Goal: Information Seeking & Learning: Learn about a topic

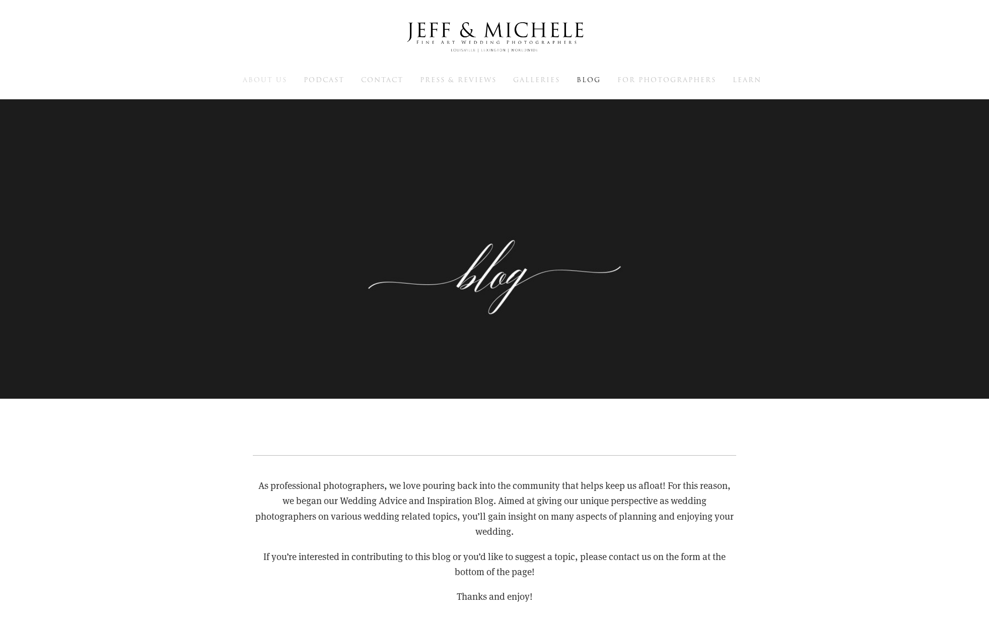
click at [266, 79] on span "About Us" at bounding box center [265, 80] width 44 height 10
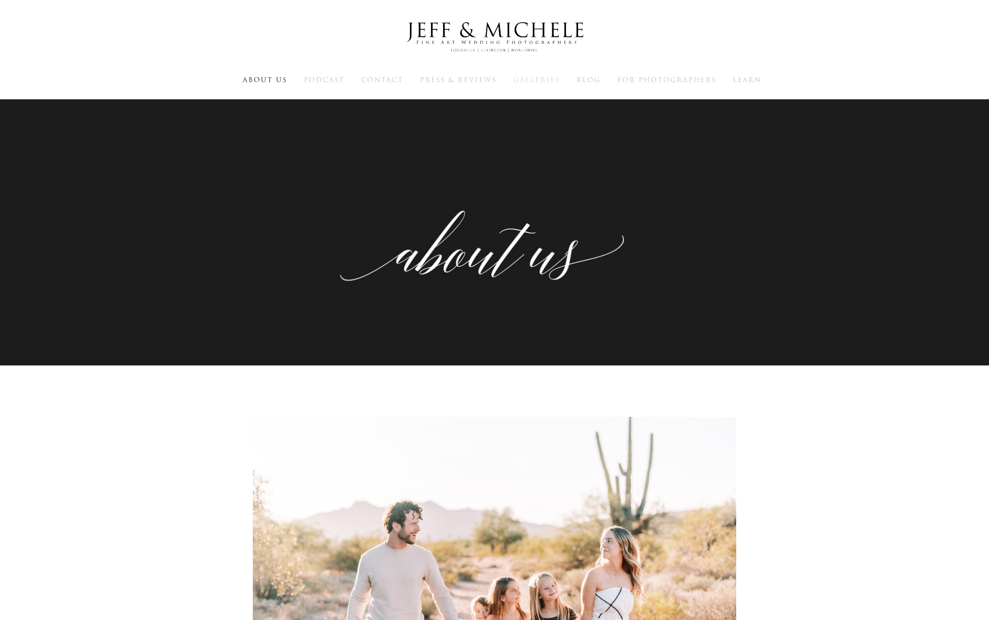
click at [533, 77] on span "Galleries" at bounding box center [536, 80] width 47 height 10
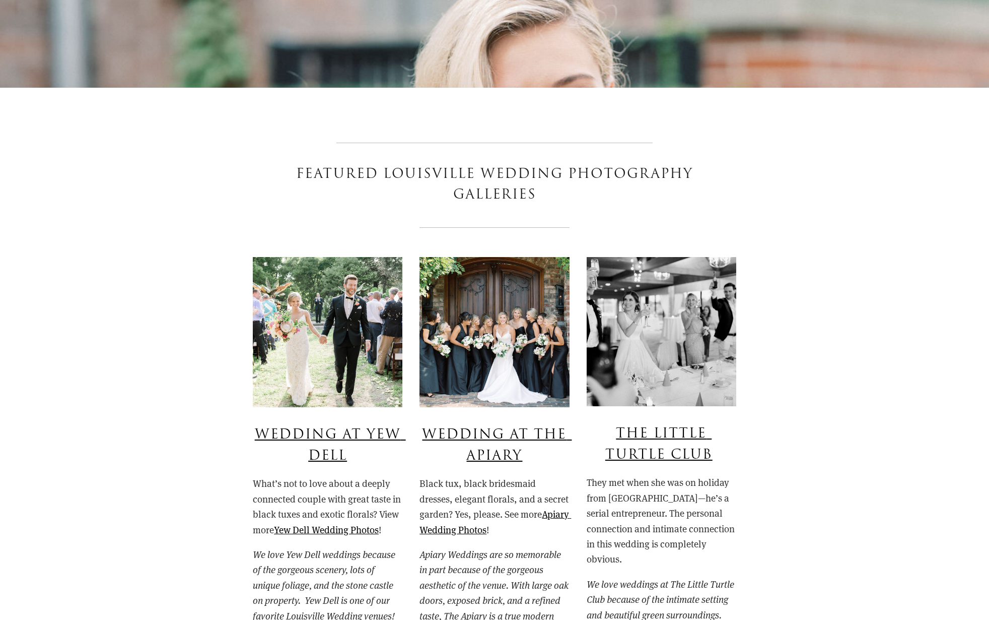
scroll to position [780, 0]
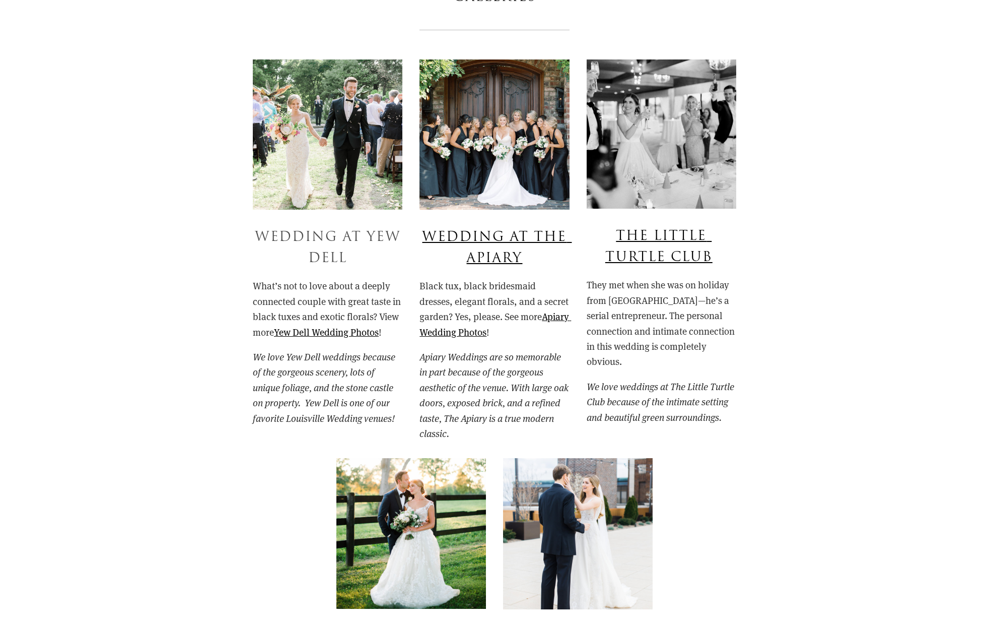
click at [334, 232] on link "Wedding at Yew Dell" at bounding box center [330, 247] width 151 height 40
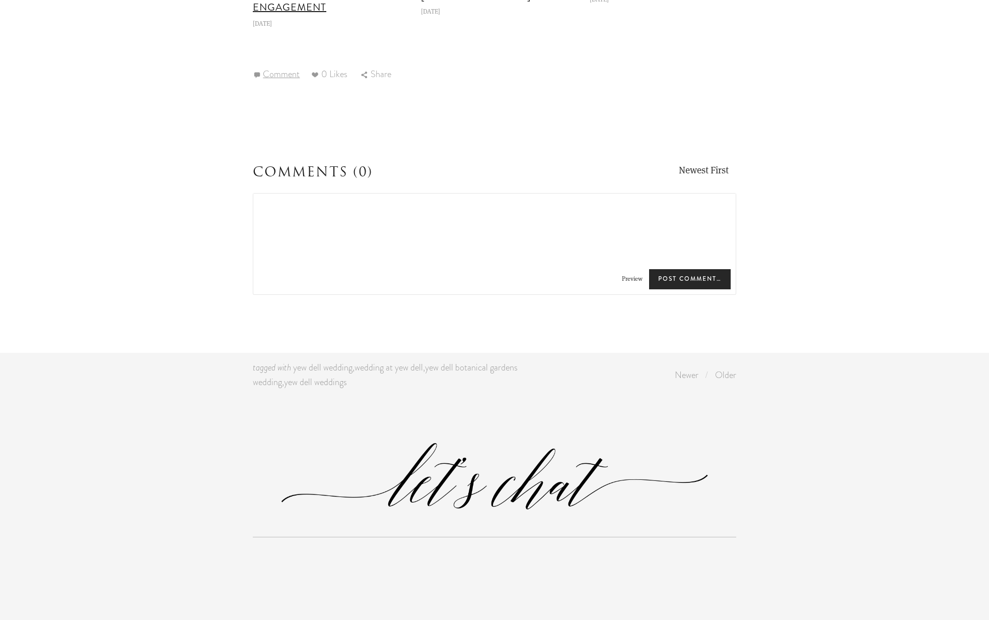
scroll to position [31316, 0]
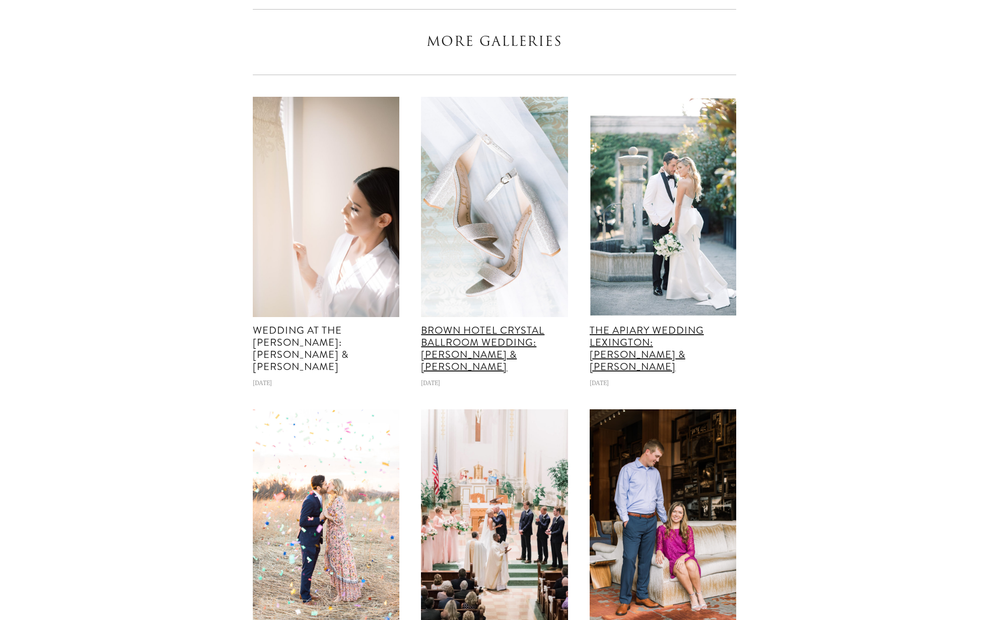
click at [327, 374] on link "Wedding at The [PERSON_NAME]: [PERSON_NAME] & [PERSON_NAME]" at bounding box center [301, 348] width 96 height 51
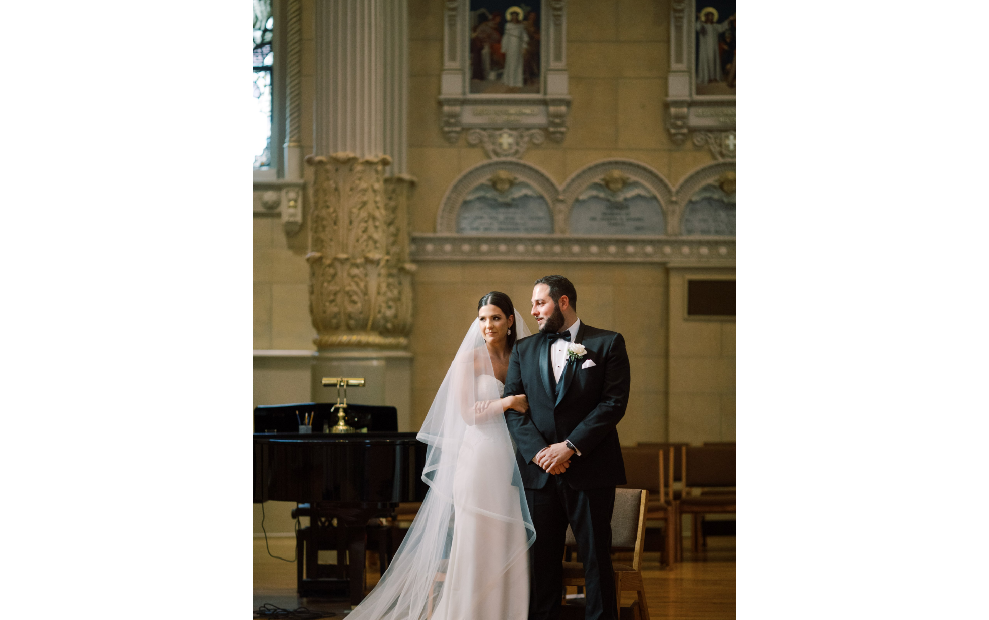
scroll to position [5126, 0]
